Goal: Information Seeking & Learning: Learn about a topic

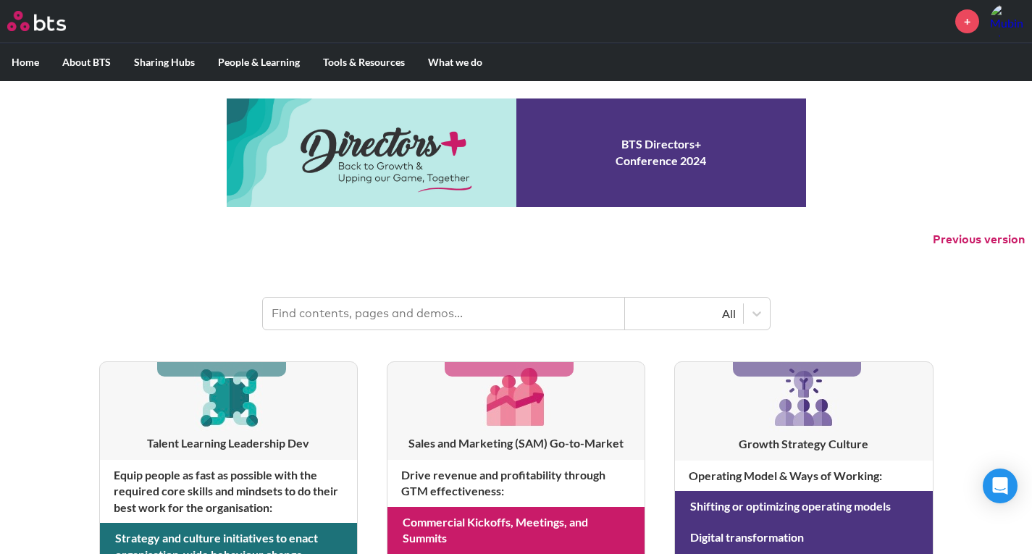
click at [424, 317] on input "text" at bounding box center [444, 314] width 362 height 32
type input "Halo"
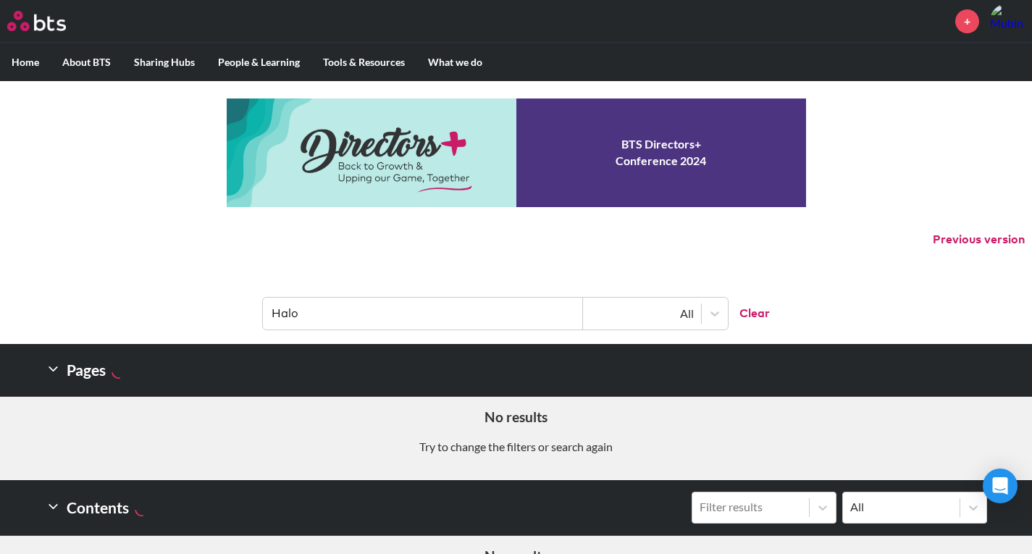
click at [337, 313] on input "Halo" at bounding box center [423, 314] width 320 height 32
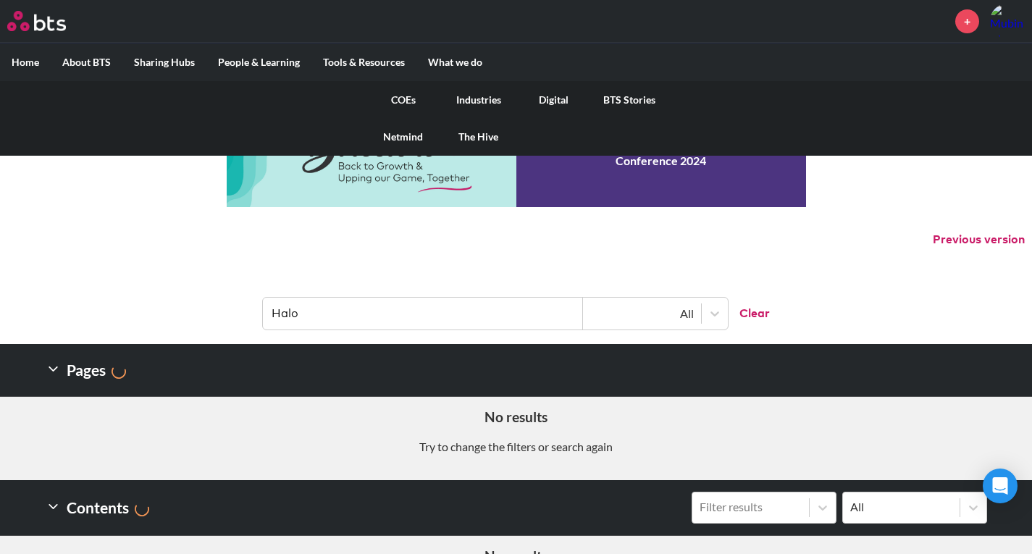
click at [471, 98] on link "Industries" at bounding box center [478, 100] width 75 height 38
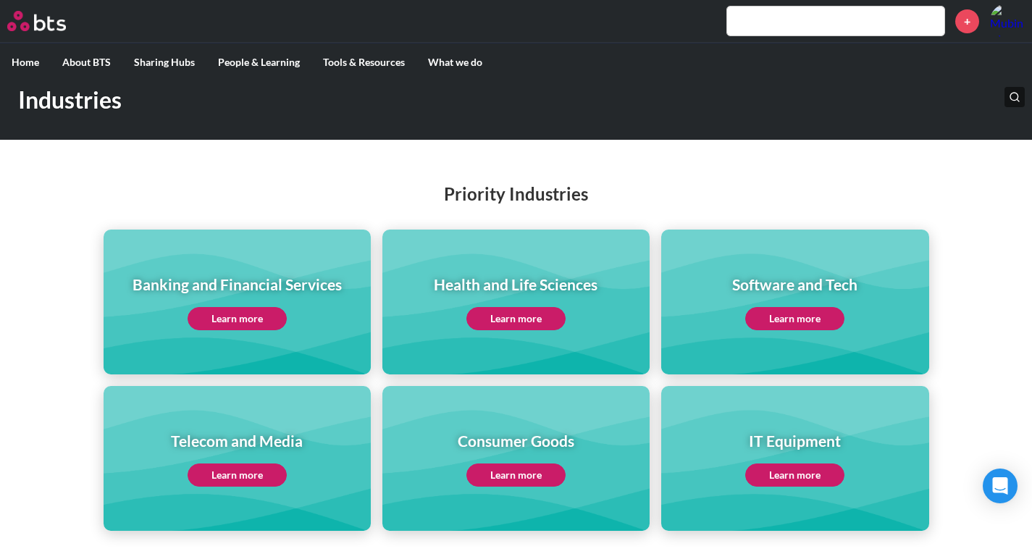
scroll to position [145, 0]
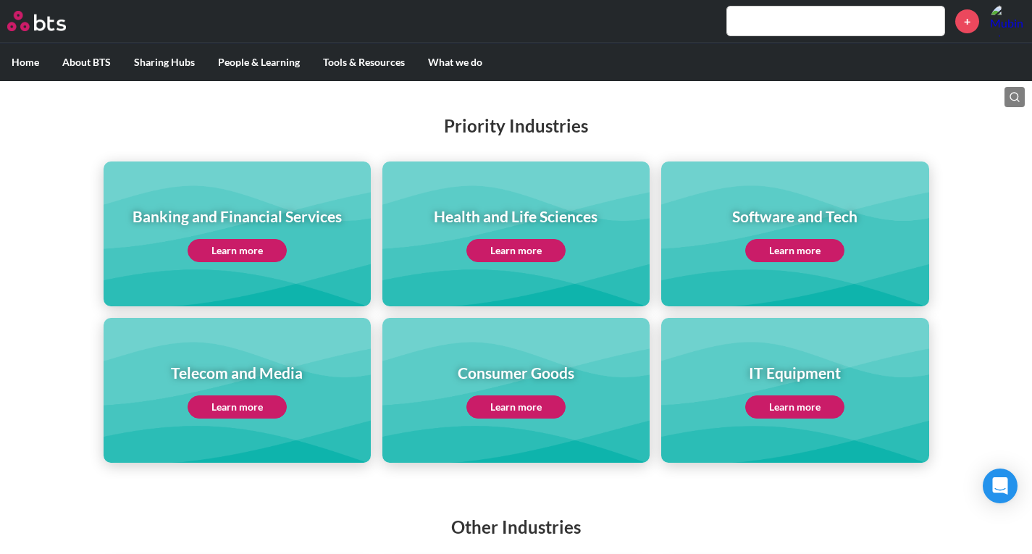
click at [807, 255] on link "Learn more" at bounding box center [794, 250] width 99 height 23
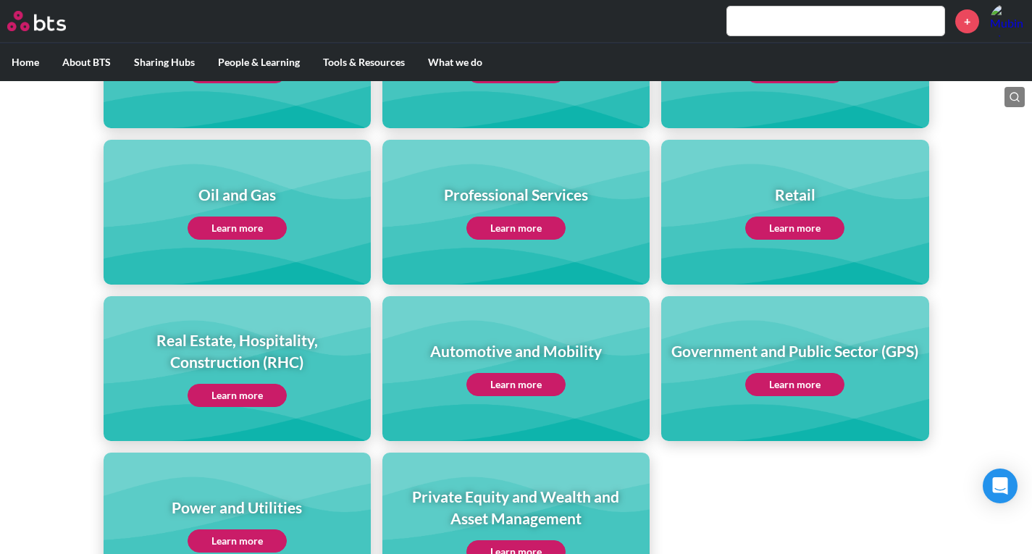
scroll to position [797, 0]
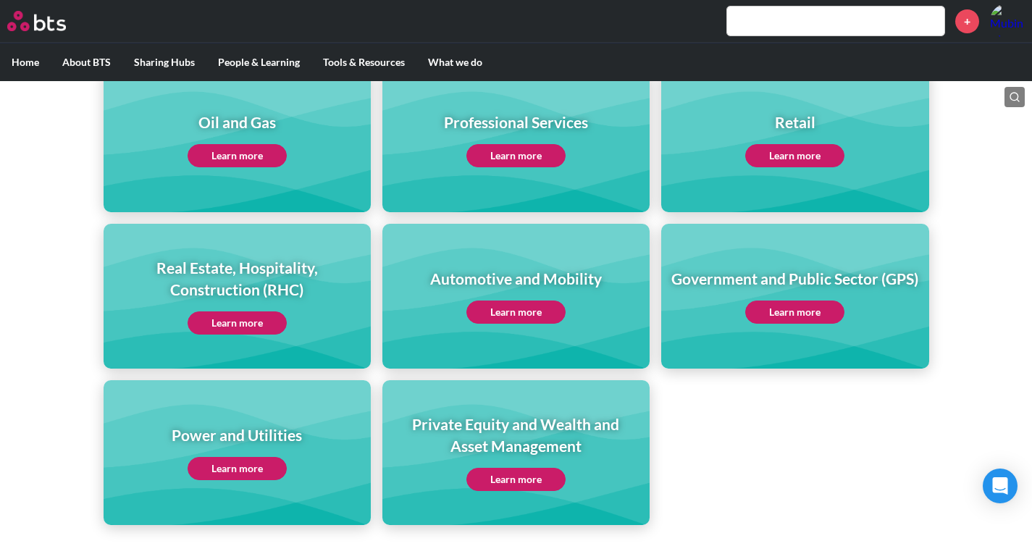
click at [492, 480] on link "Learn more" at bounding box center [515, 479] width 99 height 23
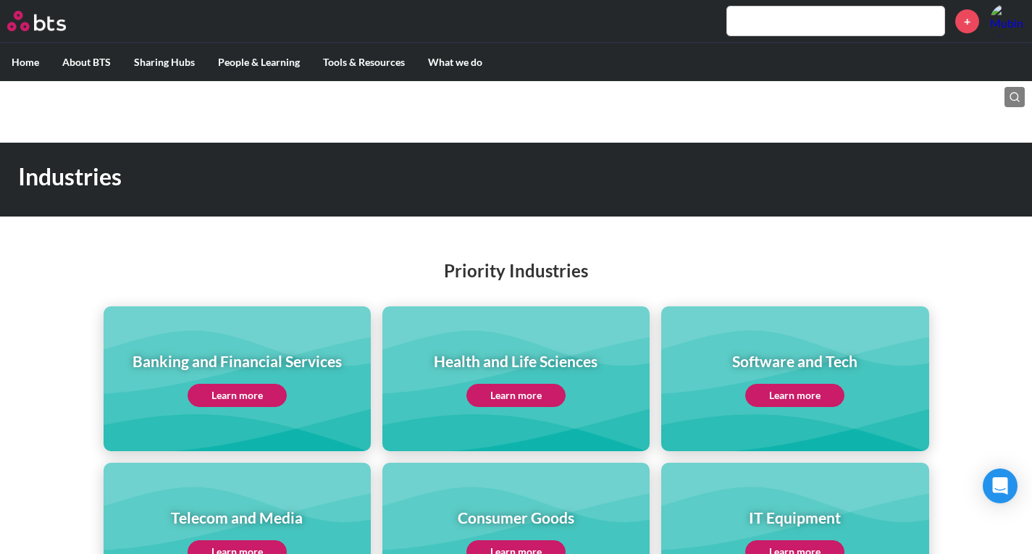
scroll to position [217, 0]
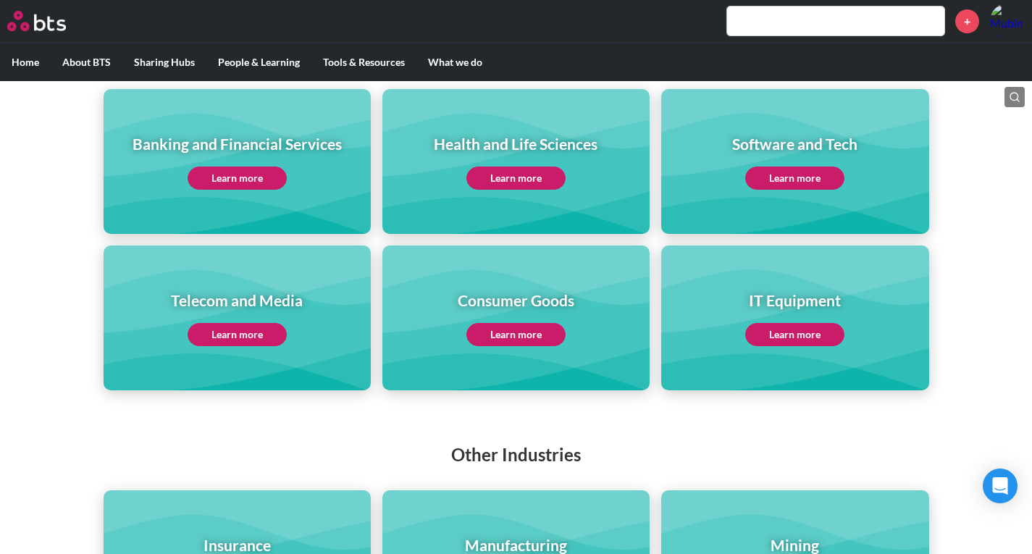
click at [252, 182] on link "Learn more" at bounding box center [237, 178] width 99 height 23
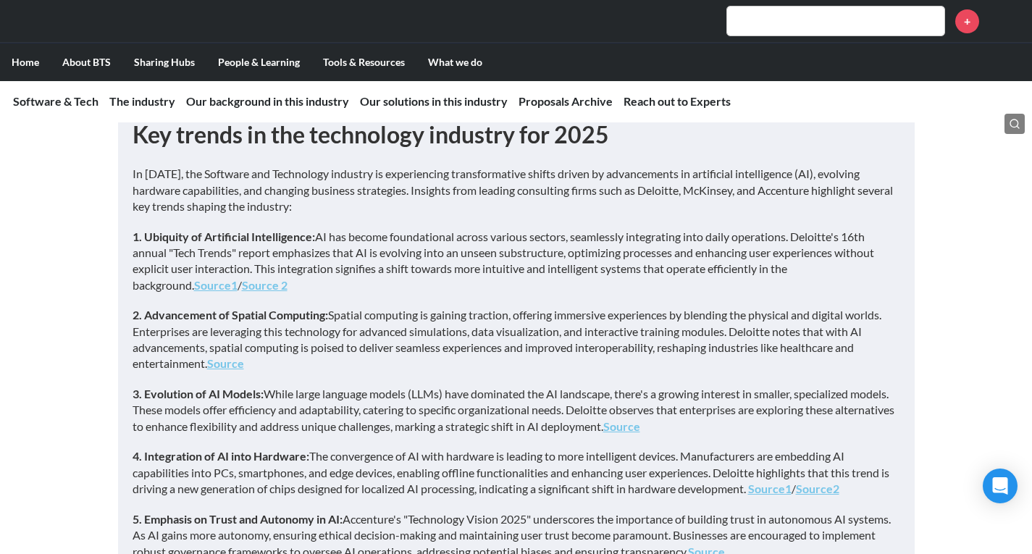
scroll to position [435, 0]
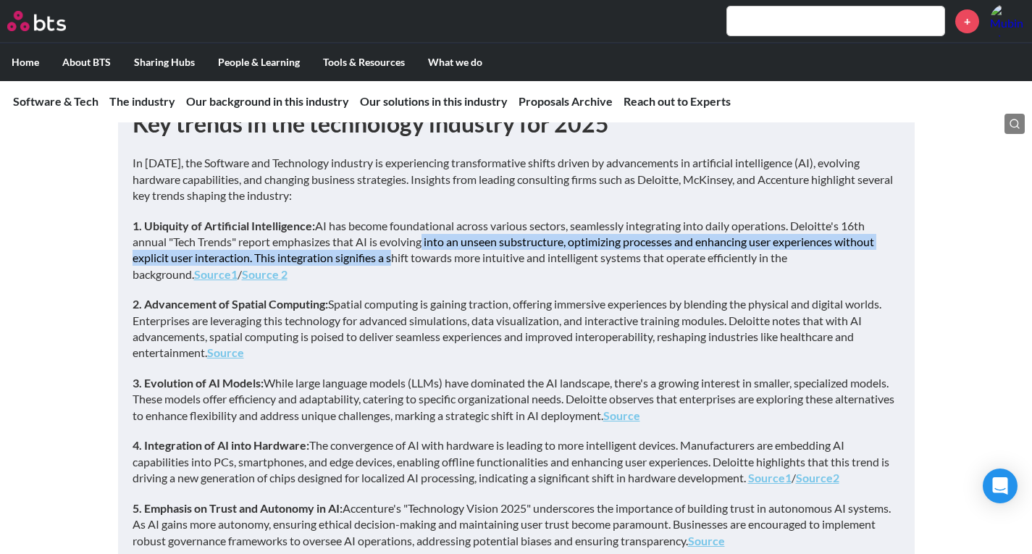
drag, startPoint x: 429, startPoint y: 239, endPoint x: 389, endPoint y: 262, distance: 46.1
click at [389, 261] on p "1. Ubiquity of Artificial Intelligence: AI has become foundational across vario…" at bounding box center [517, 250] width 768 height 65
click at [389, 262] on p "1. Ubiquity of Artificial Intelligence: AI has become foundational across vario…" at bounding box center [517, 250] width 768 height 65
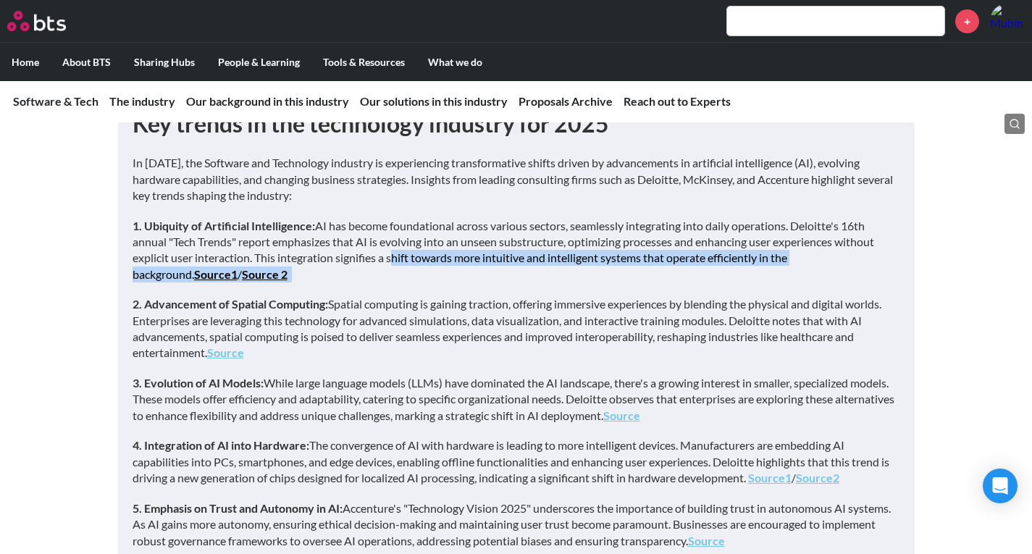
drag, startPoint x: 389, startPoint y: 262, endPoint x: 497, endPoint y: 274, distance: 108.6
click at [497, 274] on p "1. Ubiquity of Artificial Intelligence: AI has become foundational across vario…" at bounding box center [517, 250] width 768 height 65
click at [457, 258] on p "1. Ubiquity of Artificial Intelligence: AI has become foundational across vario…" at bounding box center [517, 250] width 768 height 65
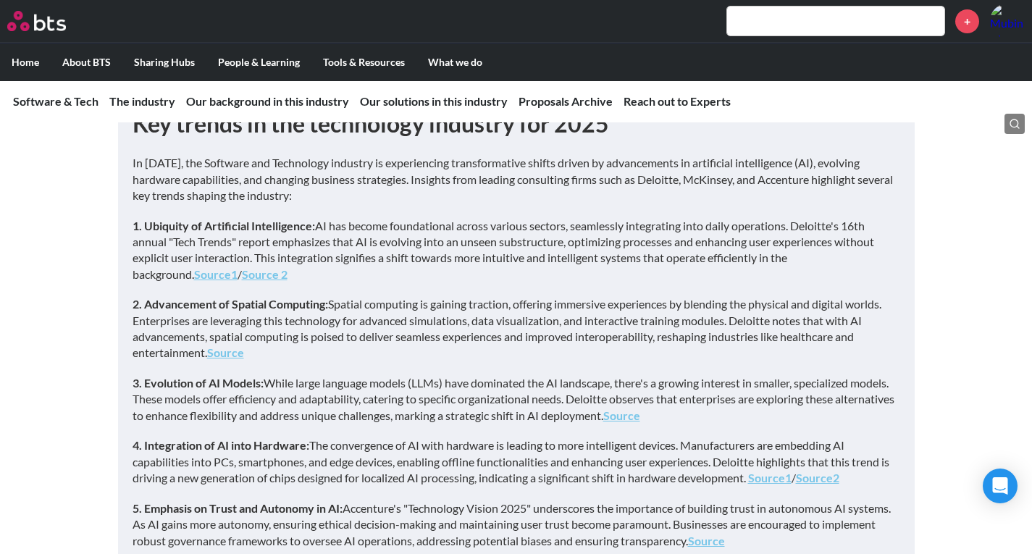
click at [463, 248] on p "1. Ubiquity of Artificial Intelligence: AI has become foundational across vario…" at bounding box center [517, 250] width 768 height 65
click at [140, 281] on p "1. Ubiquity of Artificial Intelligence: AI has become foundational across vario…" at bounding box center [517, 250] width 768 height 65
click at [194, 271] on link "Source1" at bounding box center [215, 274] width 43 height 14
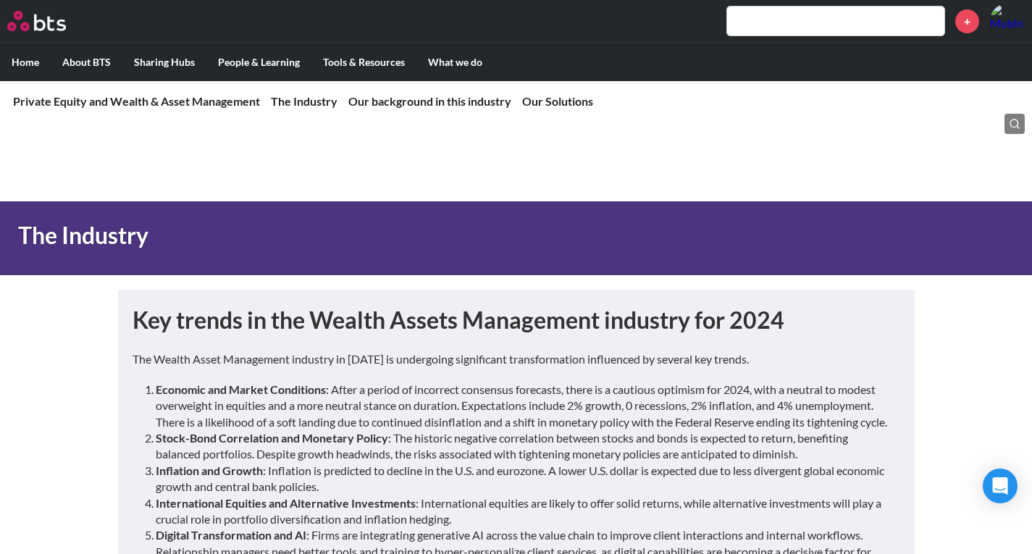
scroll to position [362, 0]
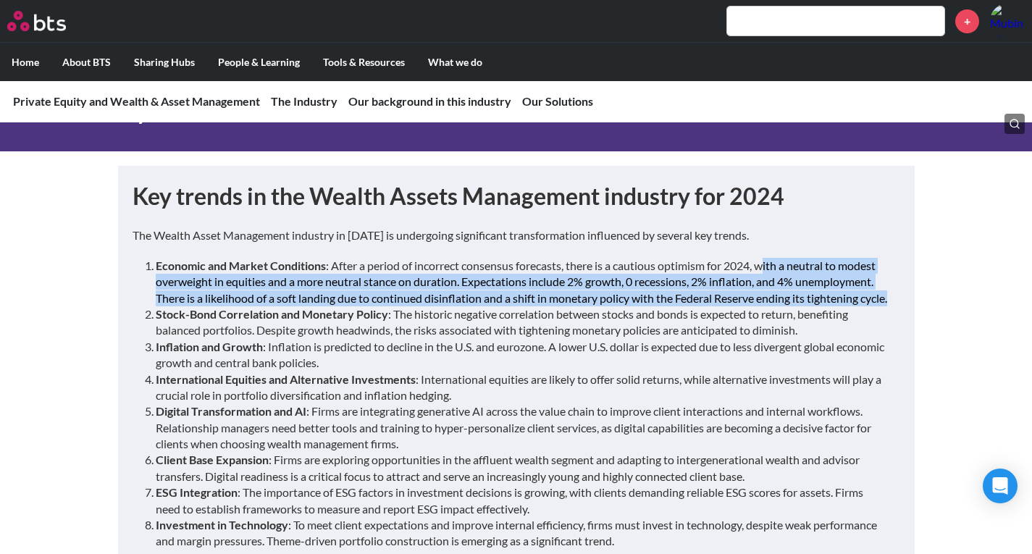
drag, startPoint x: 768, startPoint y: 267, endPoint x: 738, endPoint y: 308, distance: 51.3
click at [739, 306] on li "Economic and Market Conditions : After a period of incorrect consensus forecast…" at bounding box center [522, 282] width 733 height 49
click at [693, 282] on li "Economic and Market Conditions : After a period of incorrect consensus forecast…" at bounding box center [522, 282] width 733 height 49
click at [695, 282] on li "Economic and Market Conditions : After a period of incorrect consensus forecast…" at bounding box center [522, 282] width 733 height 49
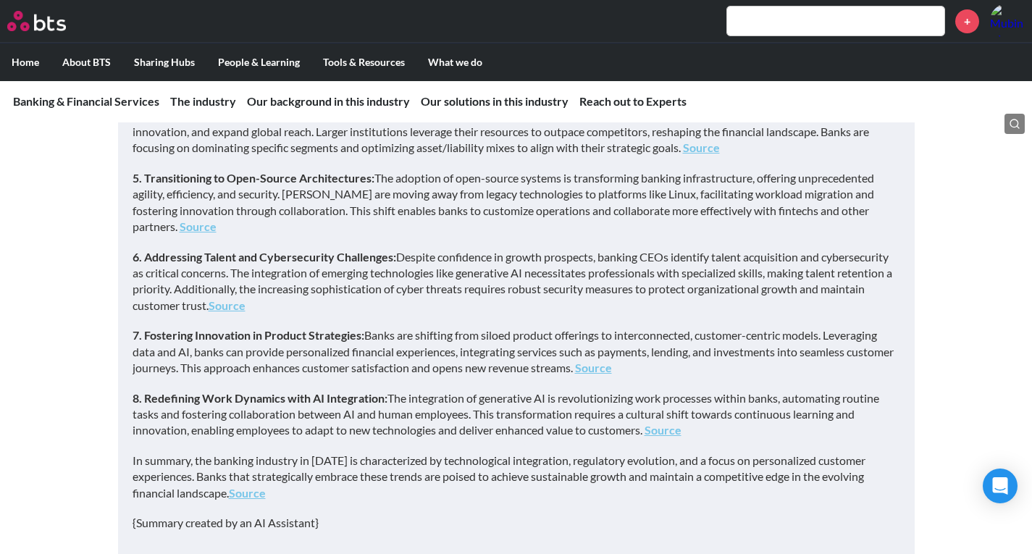
scroll to position [941, 0]
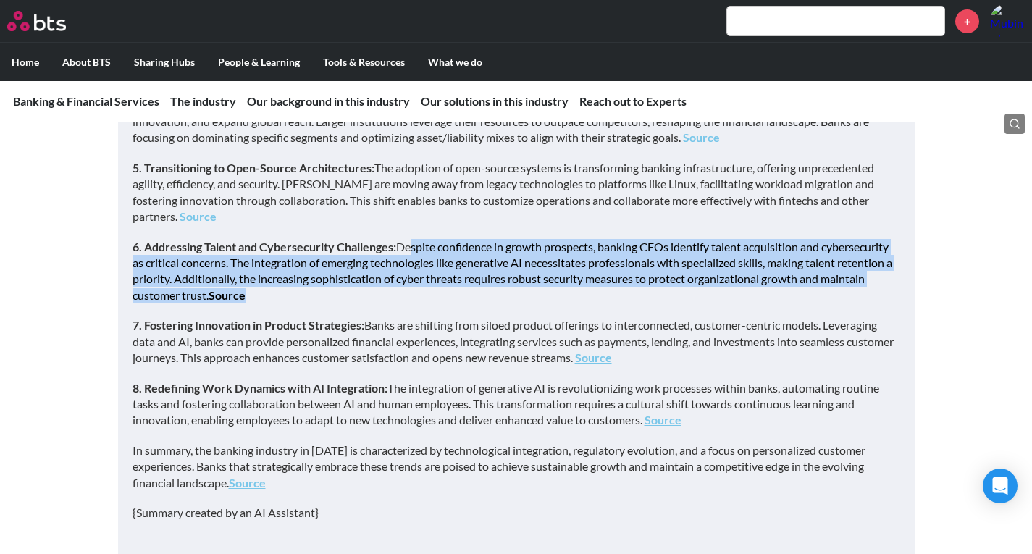
drag, startPoint x: 408, startPoint y: 246, endPoint x: 669, endPoint y: 293, distance: 264.9
click at [669, 293] on p "6. Addressing Talent and Cybersecurity Challenges: Despite confidence in growth…" at bounding box center [517, 271] width 768 height 65
click at [185, 295] on p "6. Addressing Talent and Cybersecurity Challenges: Despite confidence in growth…" at bounding box center [517, 271] width 768 height 65
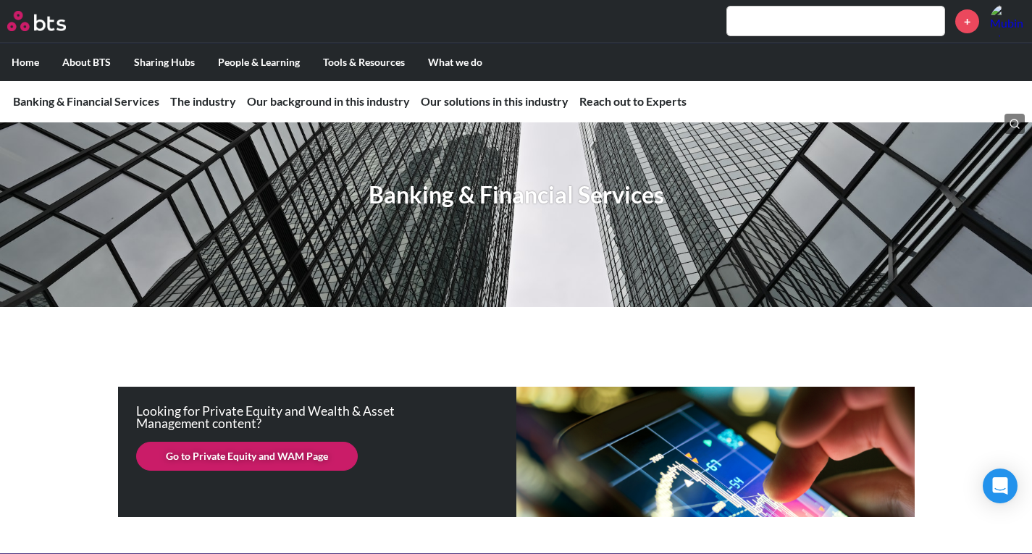
scroll to position [0, 0]
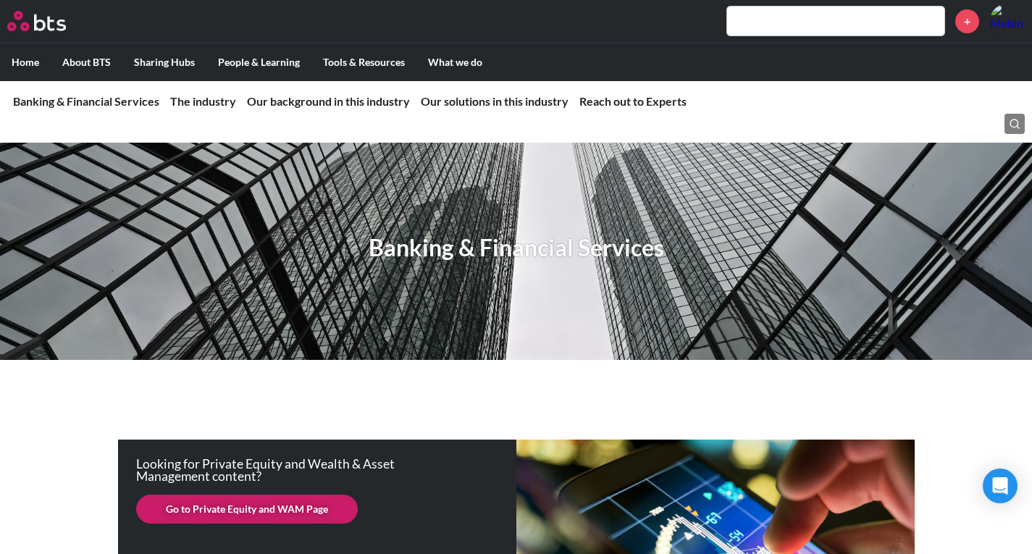
click at [196, 514] on link "Go to Private Equity and WAM Page" at bounding box center [247, 509] width 222 height 29
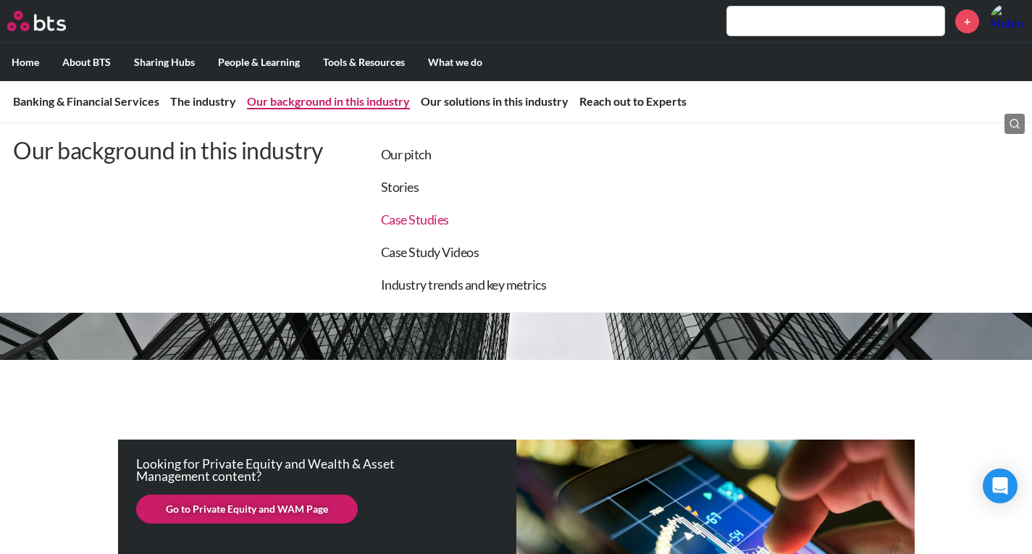
click at [419, 212] on link "Case Studies" at bounding box center [415, 219] width 68 height 16
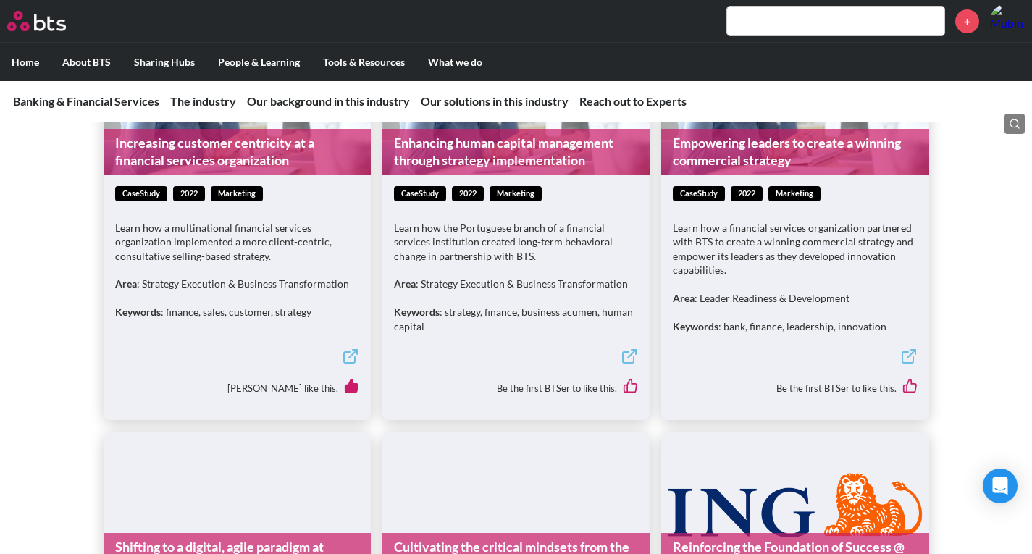
scroll to position [4899, 0]
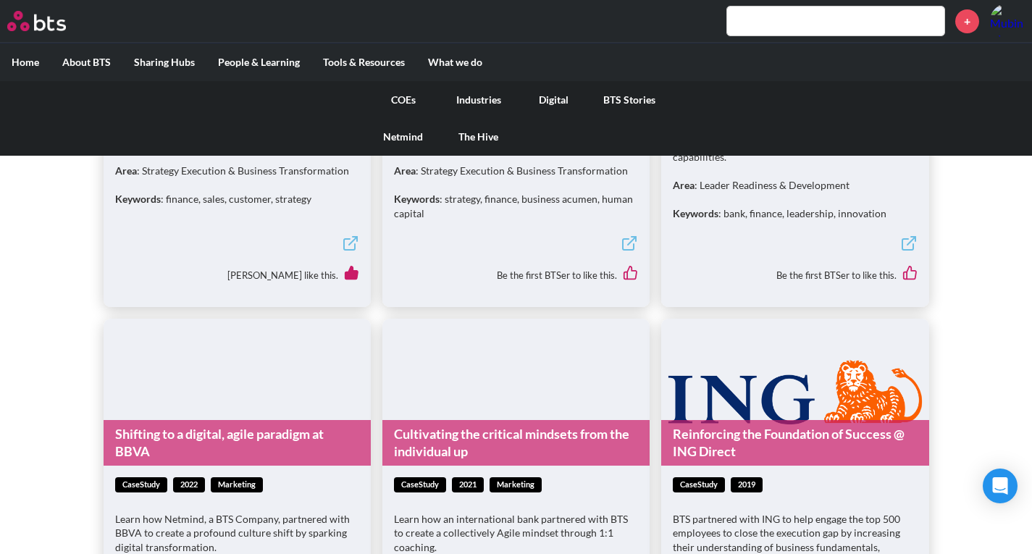
click at [476, 105] on link "Industries" at bounding box center [478, 100] width 75 height 38
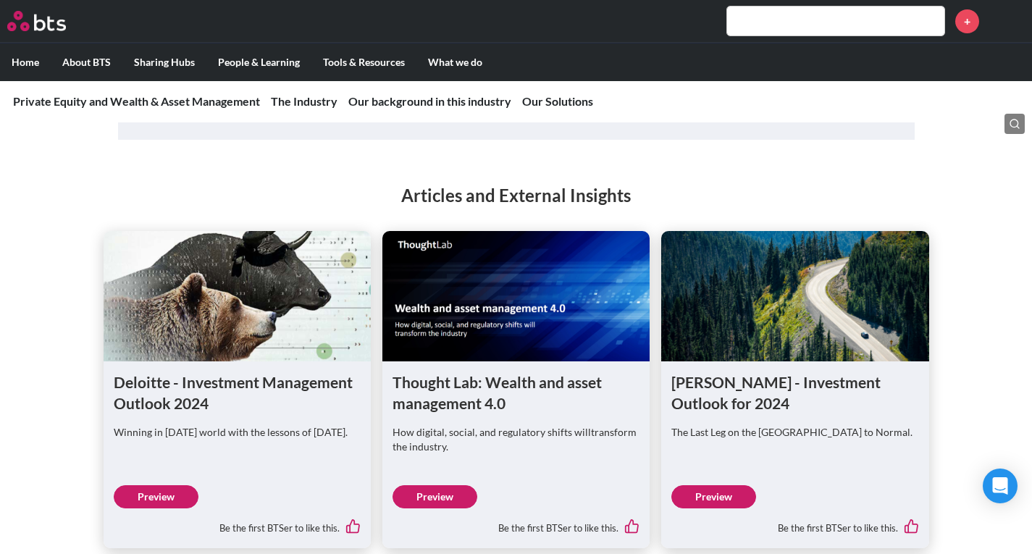
scroll to position [1376, 0]
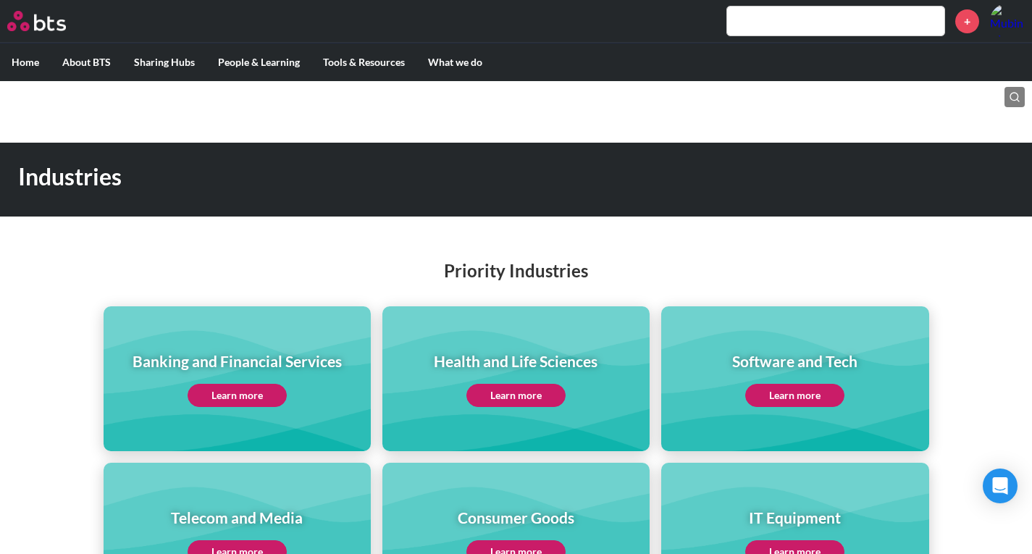
click at [781, 406] on link "Learn more" at bounding box center [794, 395] width 99 height 23
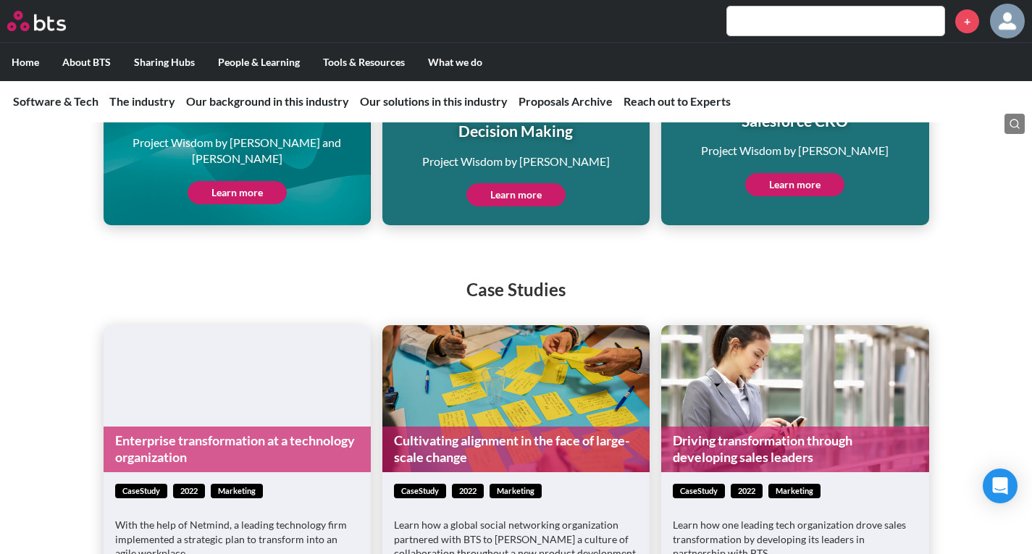
scroll to position [5069, 0]
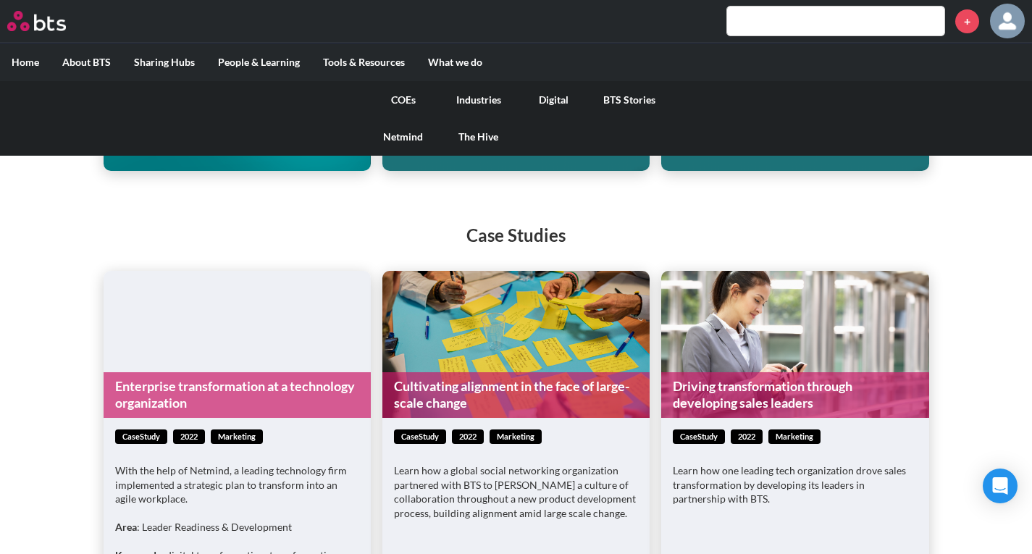
click at [424, 129] on link "Netmind" at bounding box center [403, 137] width 75 height 38
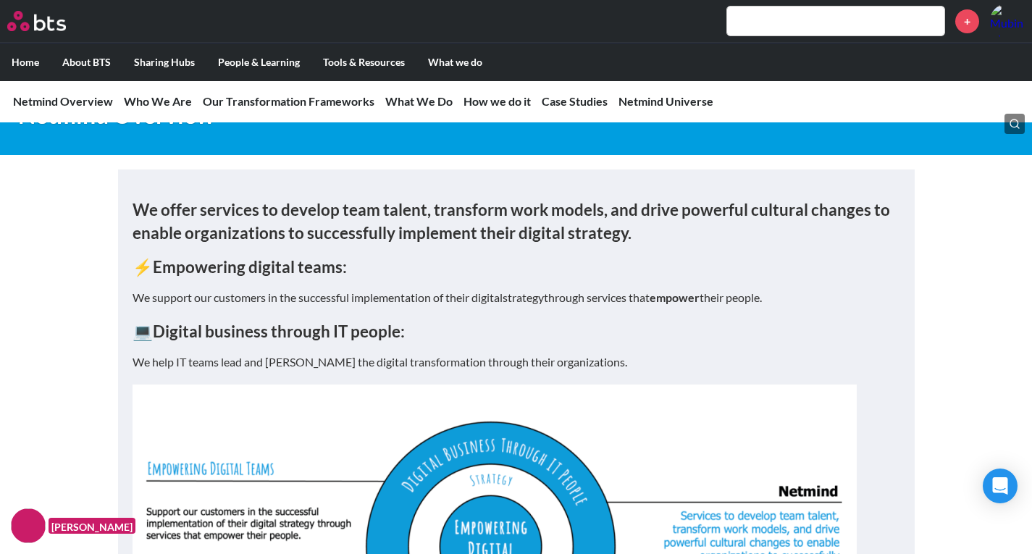
scroll to position [362, 0]
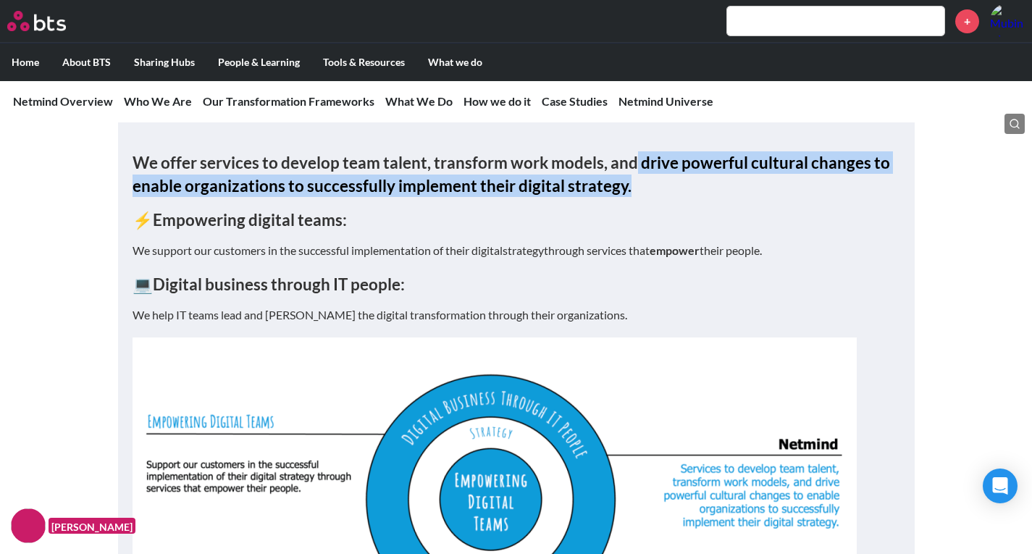
drag, startPoint x: 631, startPoint y: 162, endPoint x: 660, endPoint y: 182, distance: 35.4
click at [660, 182] on h3 "We offer services to develop team talent, transform work models, and drive powe…" at bounding box center [517, 174] width 768 height 46
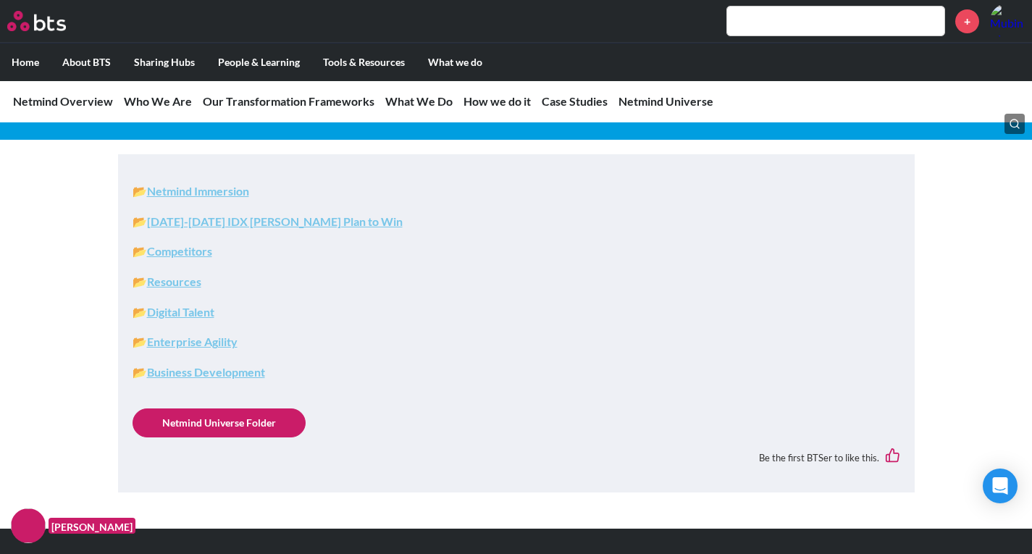
scroll to position [6674, 0]
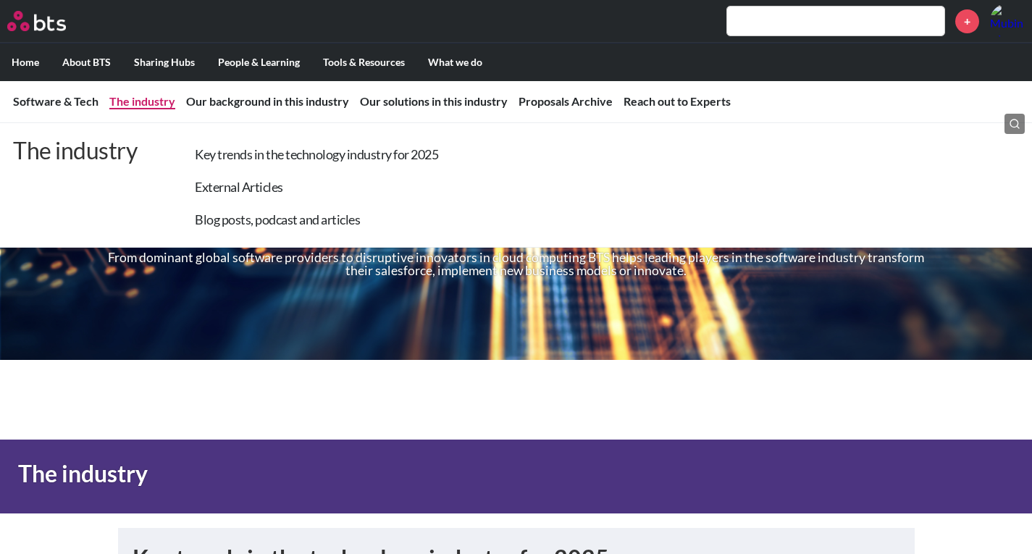
scroll to position [5068, 0]
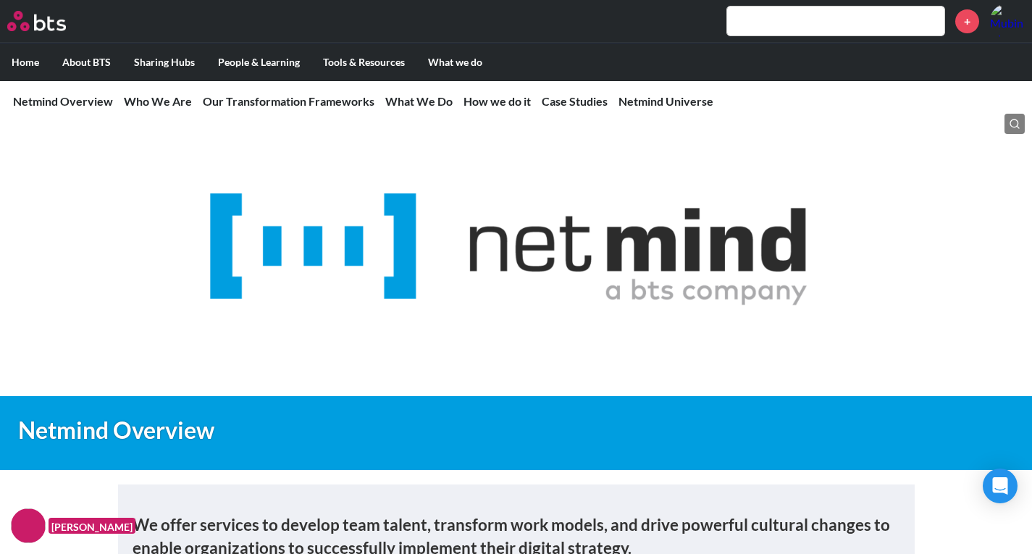
scroll to position [6674, 0]
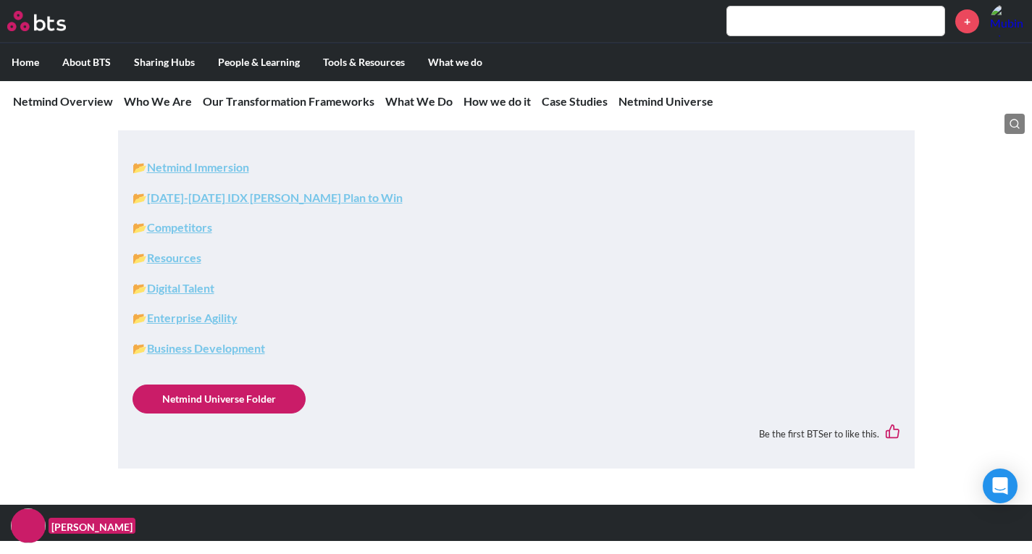
click at [157, 227] on strong "Competitors" at bounding box center [179, 227] width 65 height 14
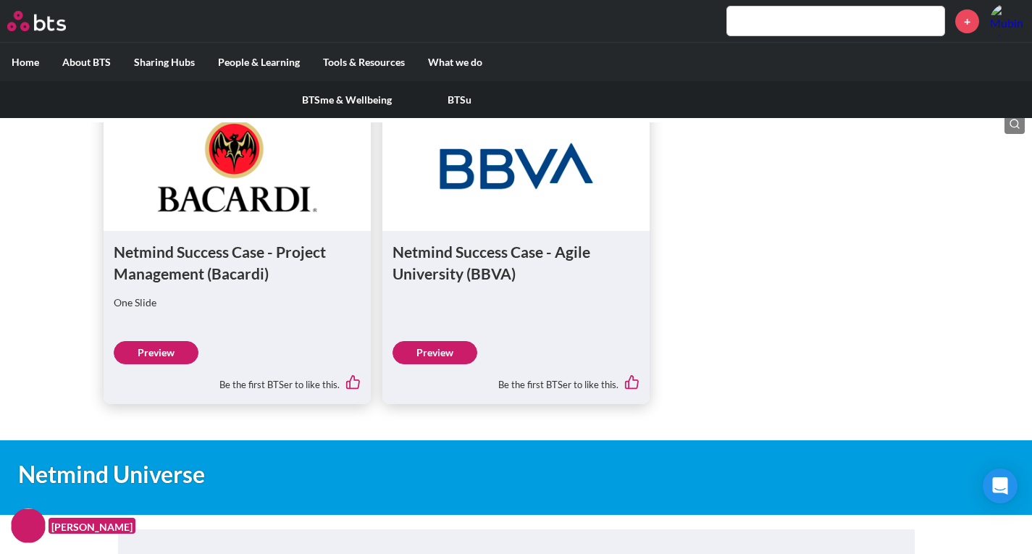
scroll to position [6240, 0]
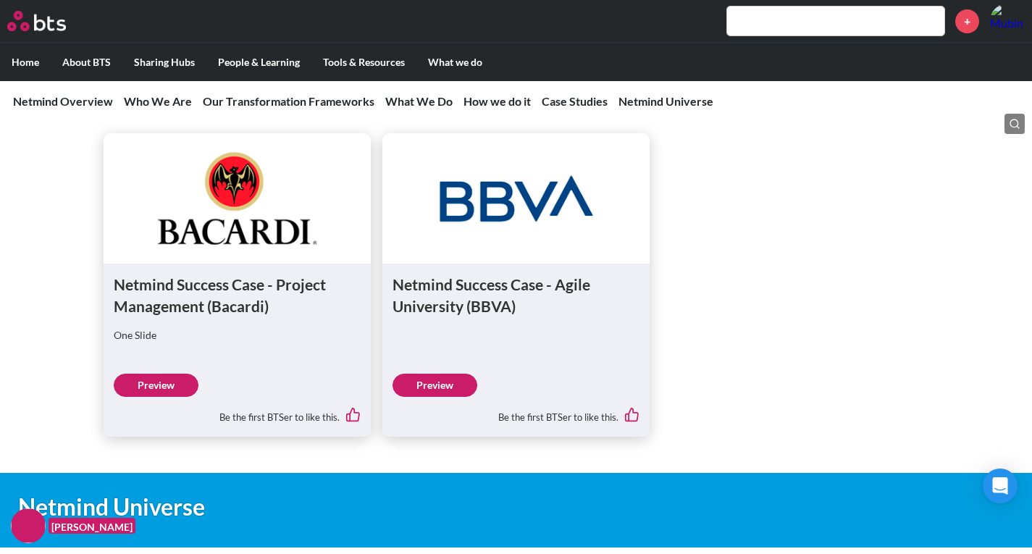
click at [742, 25] on input "text" at bounding box center [835, 21] width 217 height 29
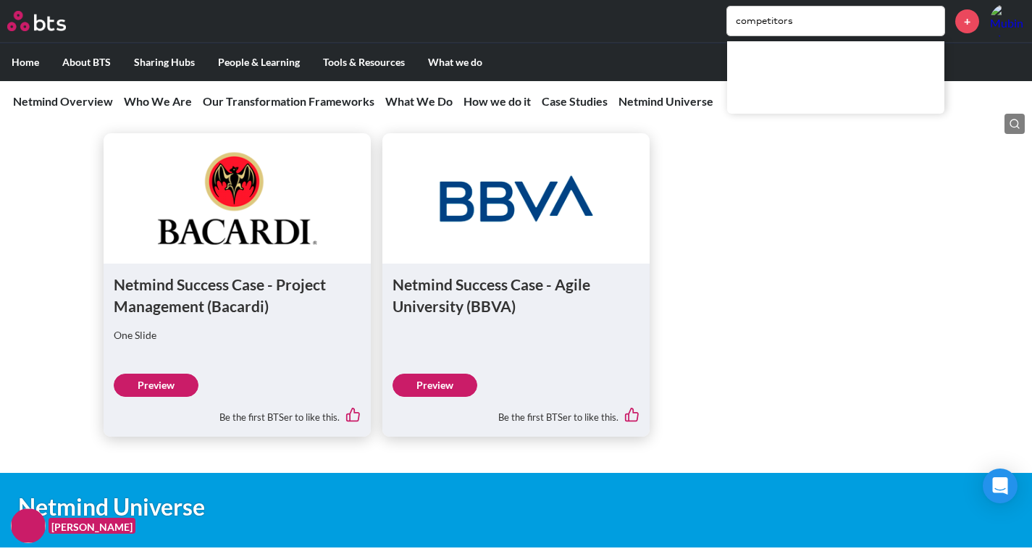
type input "competitors"
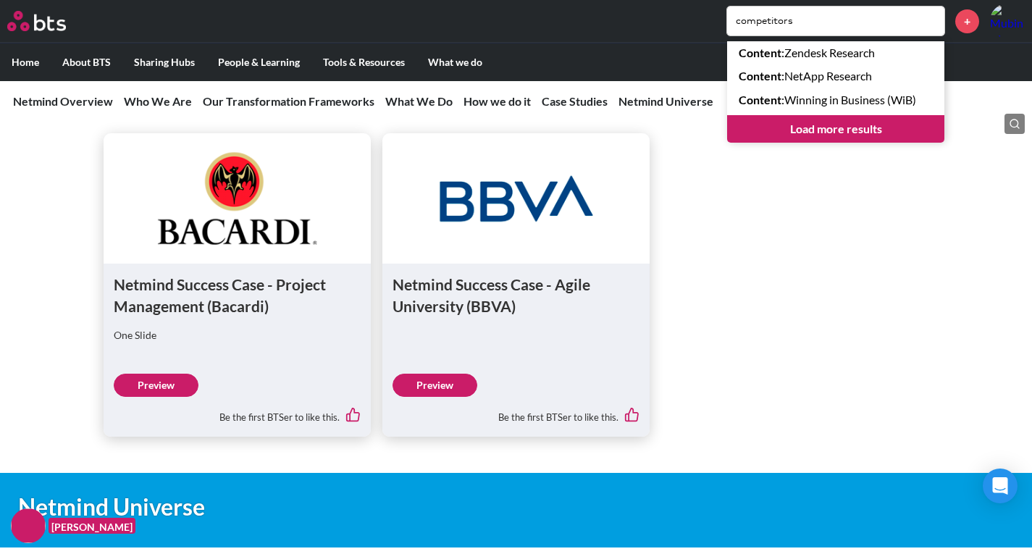
click at [823, 21] on input "competitors" at bounding box center [835, 21] width 217 height 29
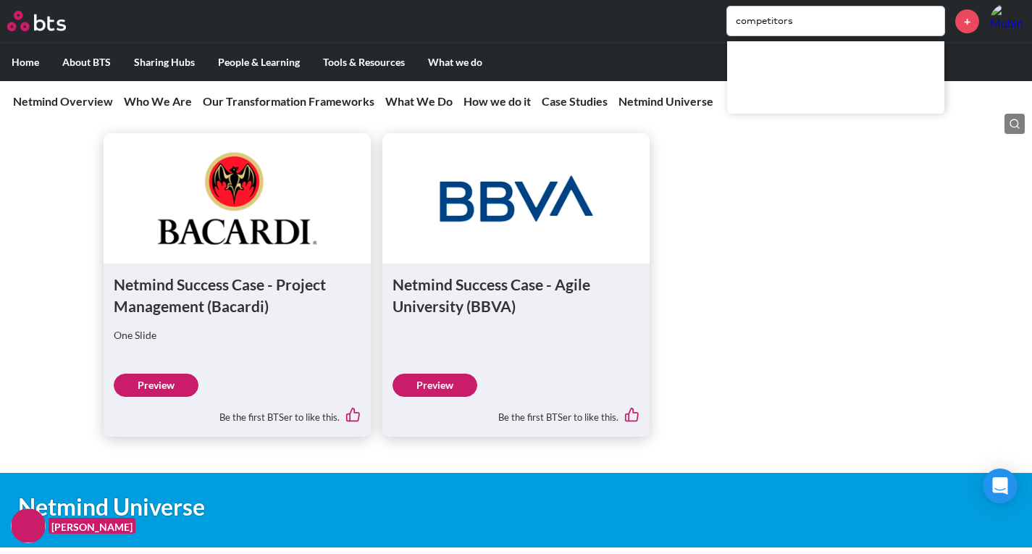
click at [876, 27] on input "competitors" at bounding box center [835, 21] width 217 height 29
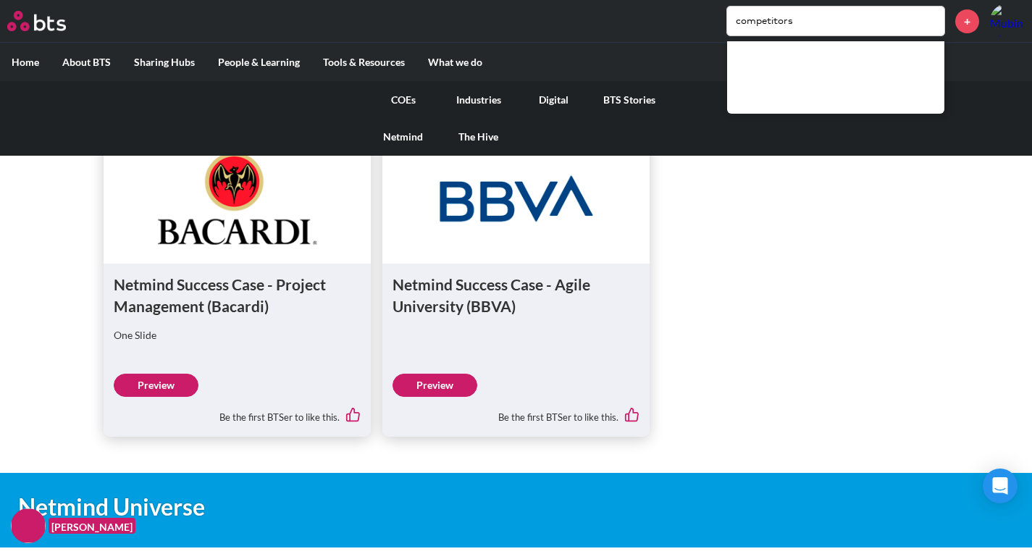
click at [493, 136] on link "The Hive" at bounding box center [478, 137] width 75 height 38
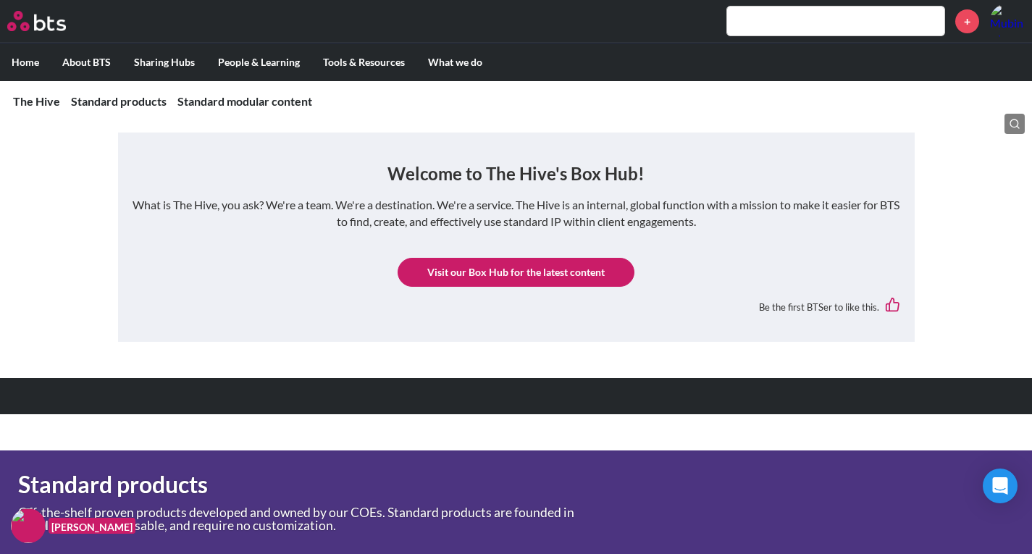
scroll to position [217, 0]
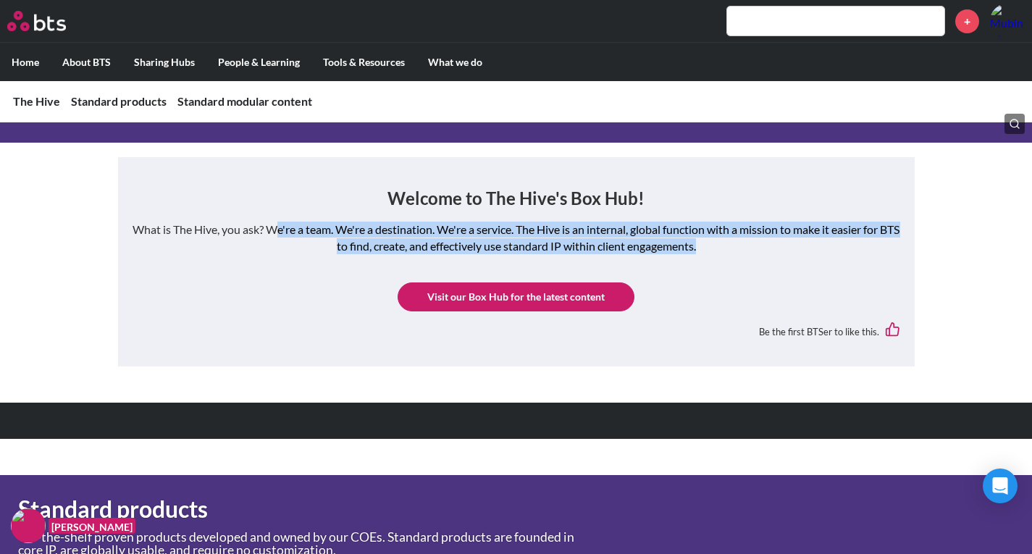
drag, startPoint x: 313, startPoint y: 231, endPoint x: 709, endPoint y: 240, distance: 396.2
click at [709, 240] on p "What is The Hive, you ask? We're a team. We're a destination. We're a service. …" at bounding box center [517, 238] width 768 height 33
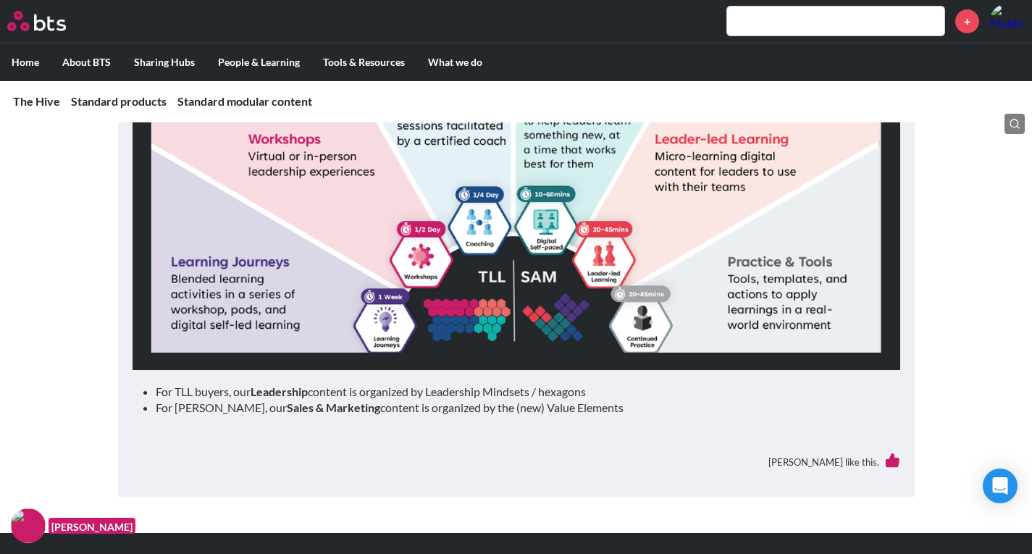
scroll to position [1603, 0]
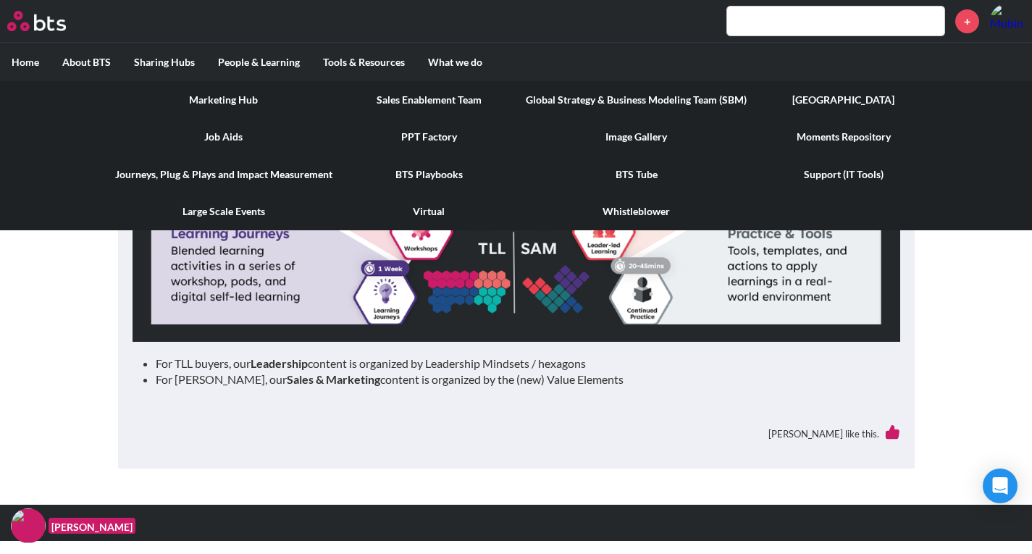
click at [441, 176] on link "BTS Playbooks" at bounding box center [429, 175] width 171 height 38
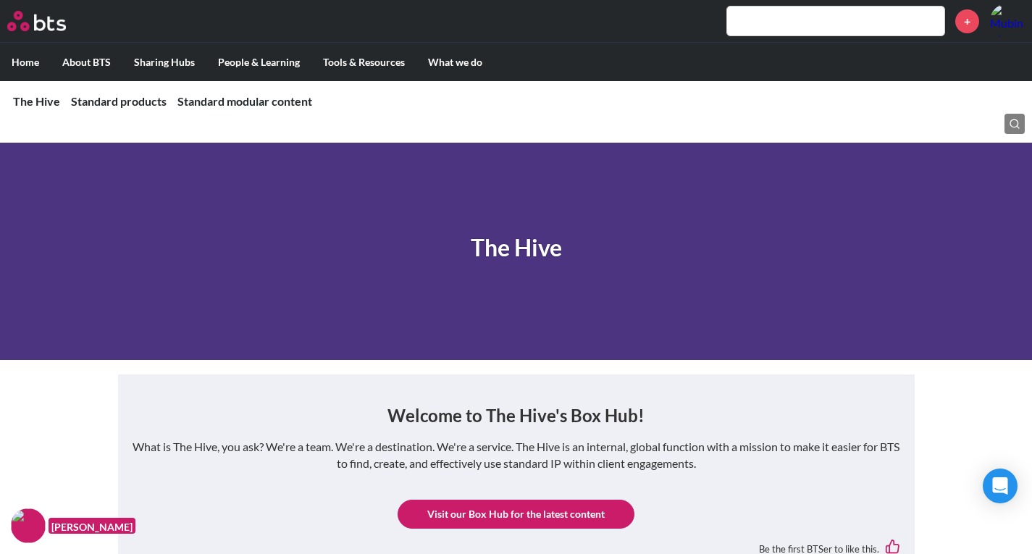
scroll to position [1603, 0]
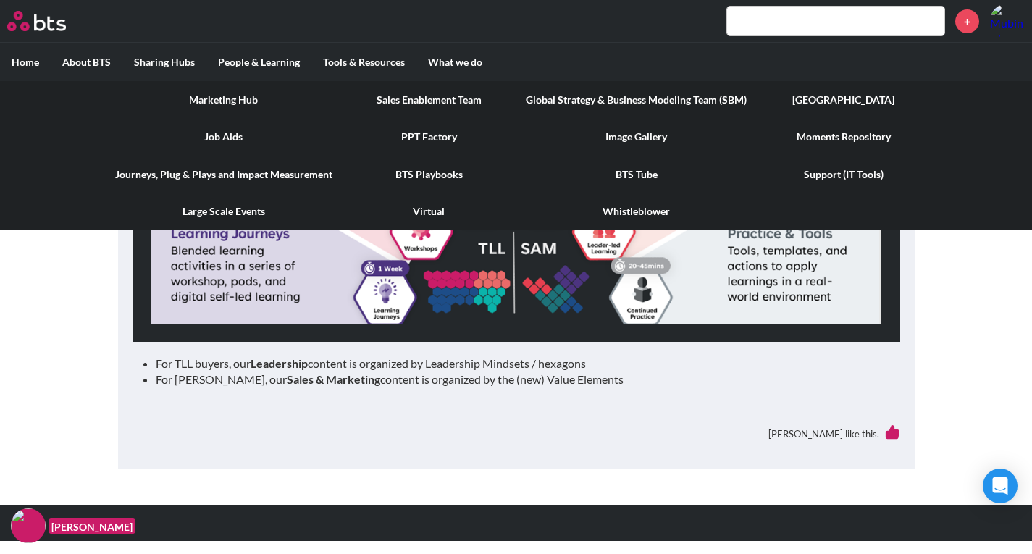
click at [208, 172] on link "Journeys, Plug & Plays and Impact Measurement" at bounding box center [224, 175] width 240 height 38
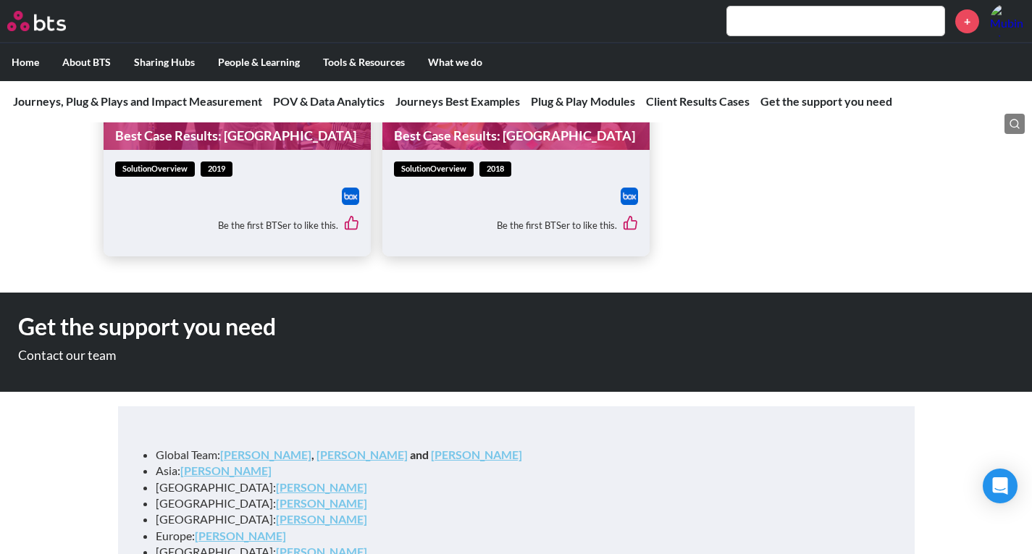
scroll to position [4179, 0]
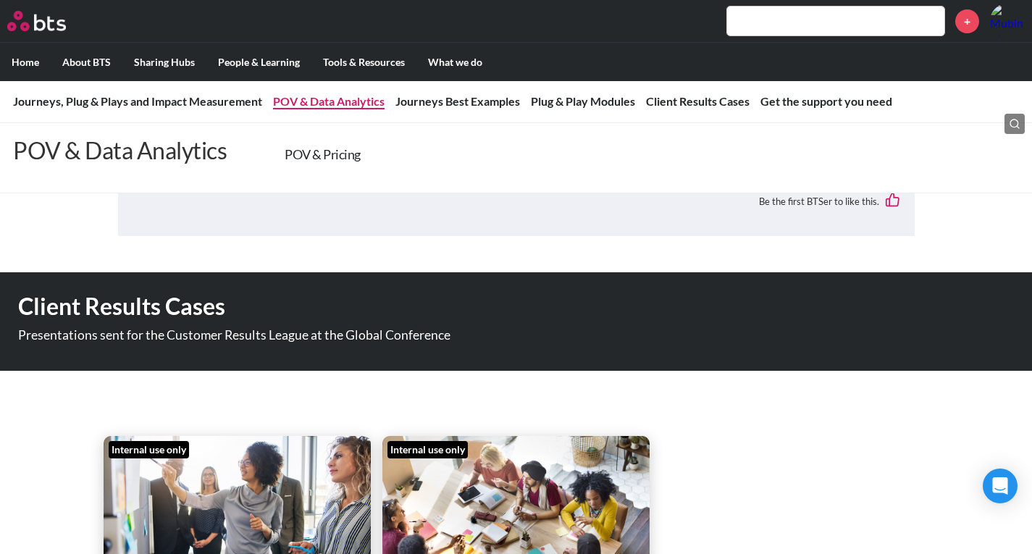
click at [339, 106] on link "POV & Data Analytics" at bounding box center [329, 101] width 112 height 14
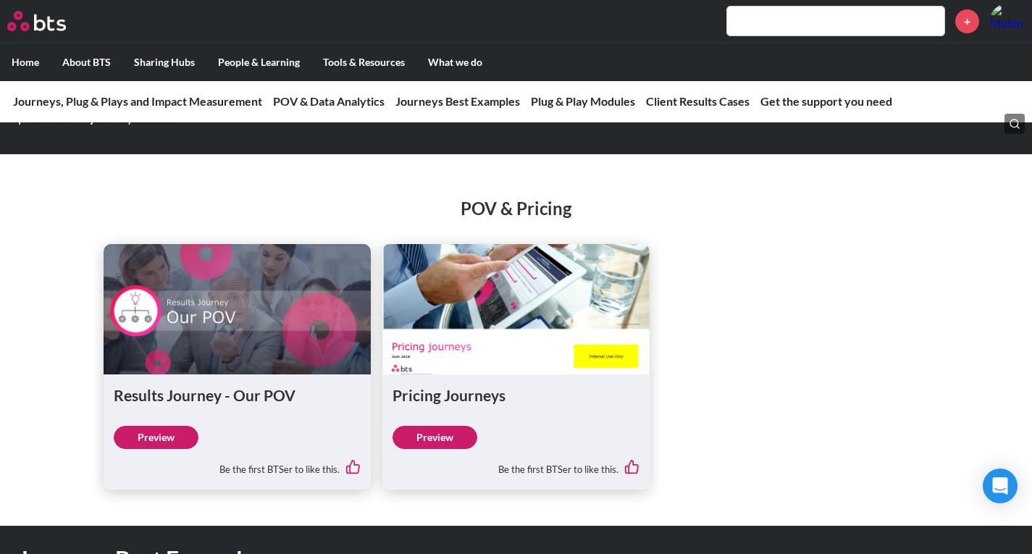
scroll to position [759, 0]
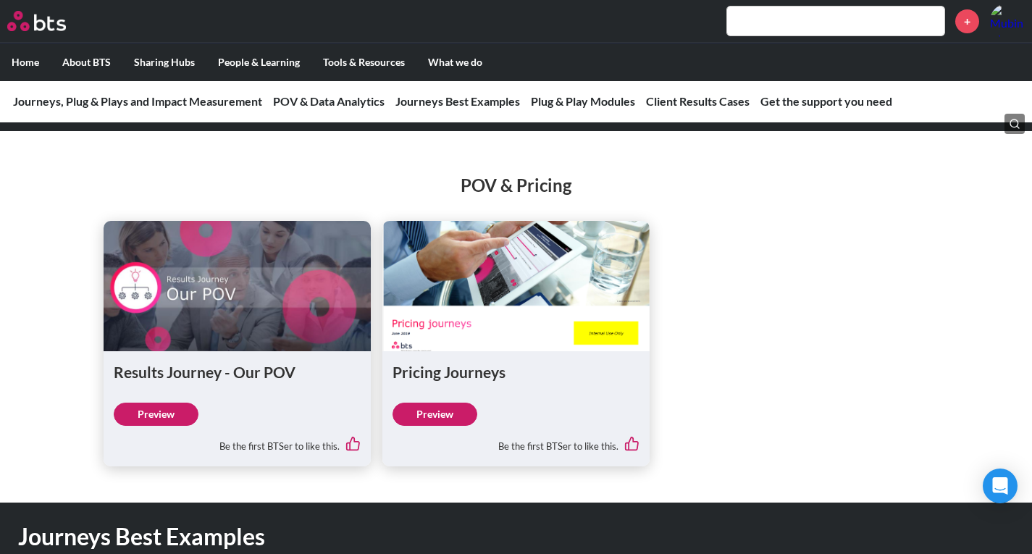
click at [159, 425] on link "Preview" at bounding box center [156, 414] width 85 height 23
click at [436, 426] on link "Preview" at bounding box center [435, 414] width 85 height 23
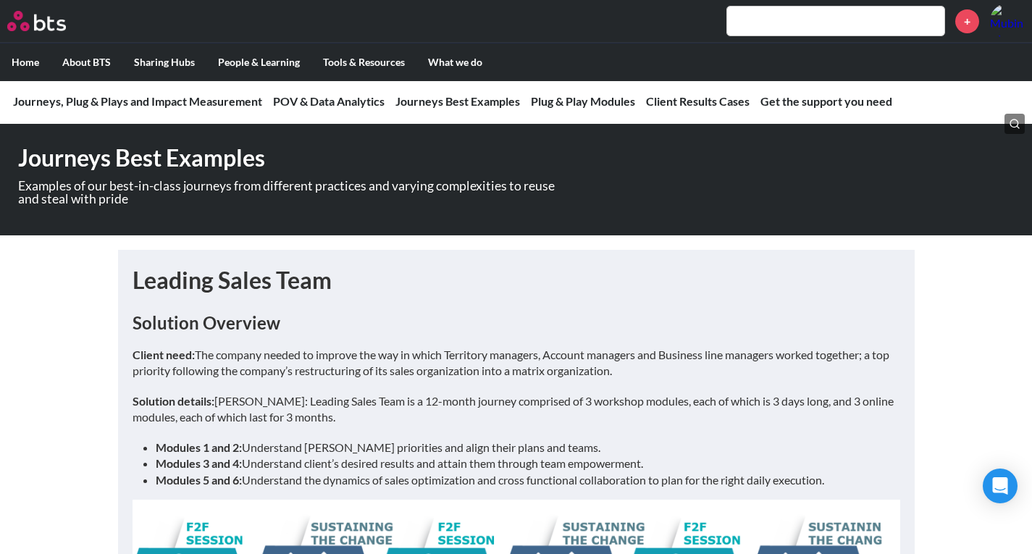
scroll to position [976, 0]
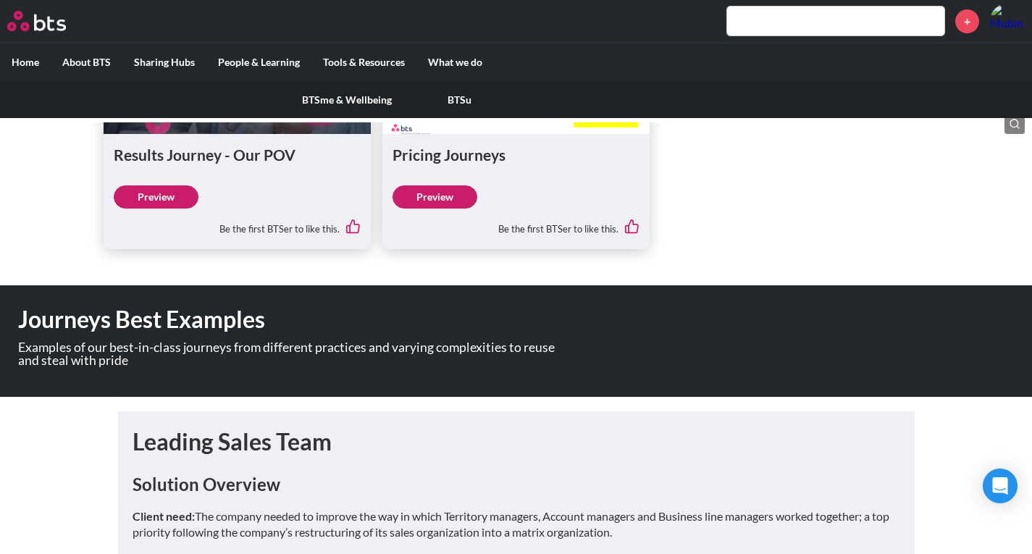
click at [484, 98] on link "BTSu" at bounding box center [459, 100] width 113 height 38
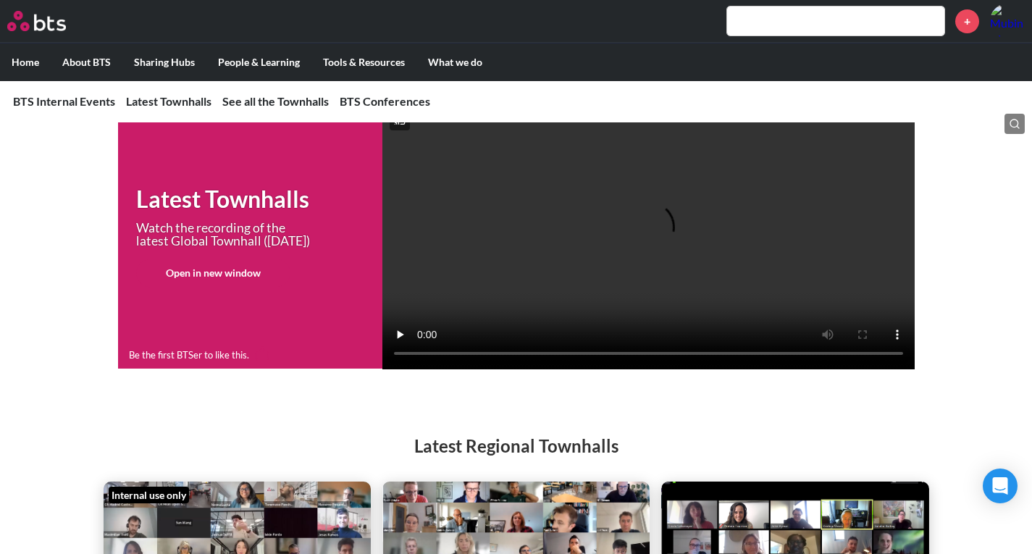
scroll to position [100, 0]
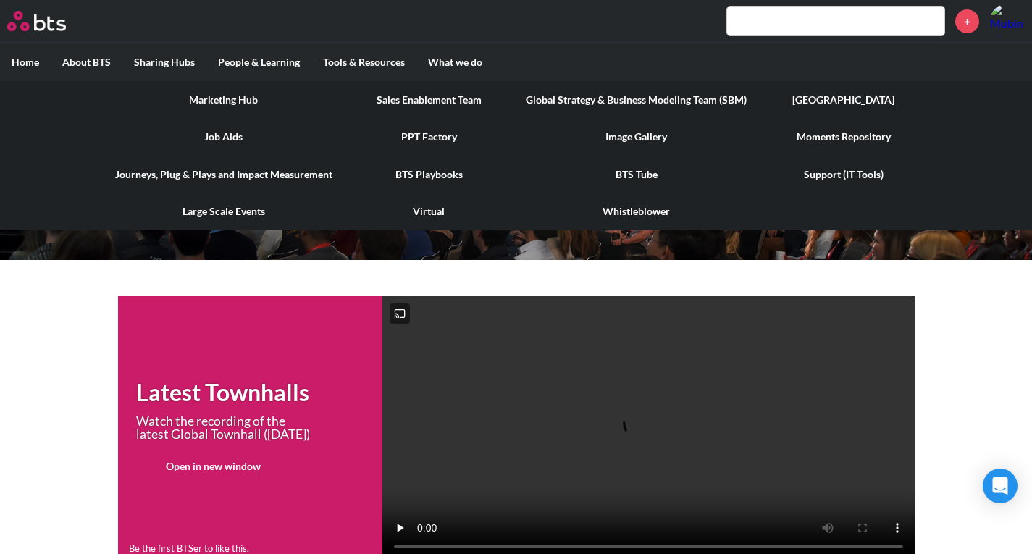
click at [641, 177] on link "BTS Tube" at bounding box center [636, 175] width 244 height 38
